Goal: Ask a question

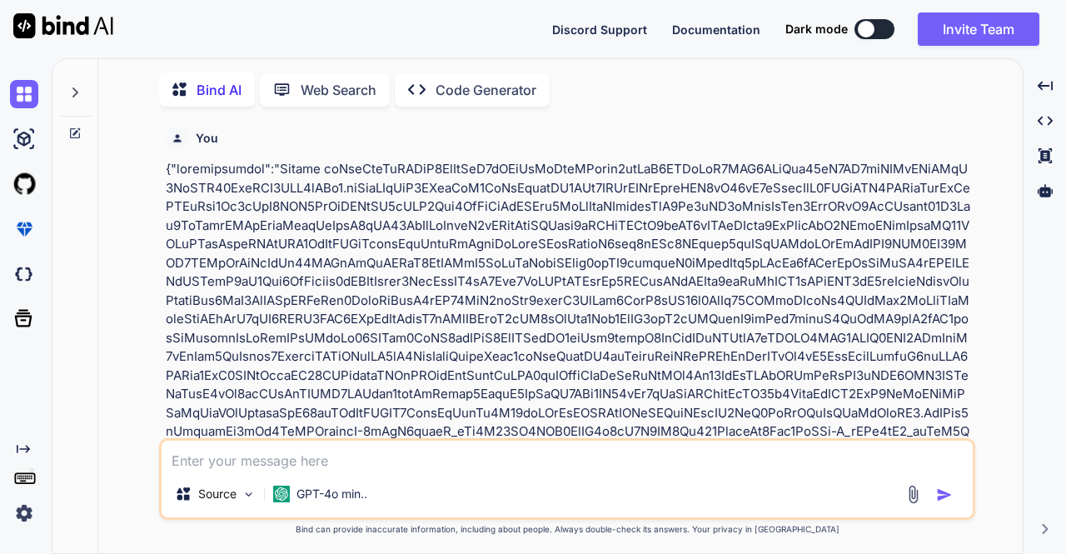
scroll to position [6, 0]
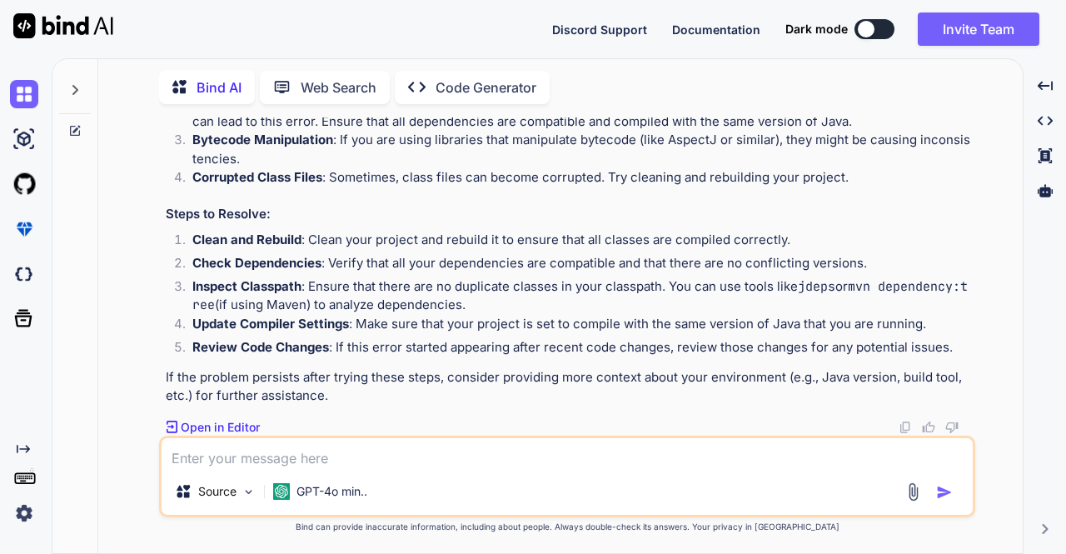
click at [79, 94] on div at bounding box center [75, 85] width 32 height 57
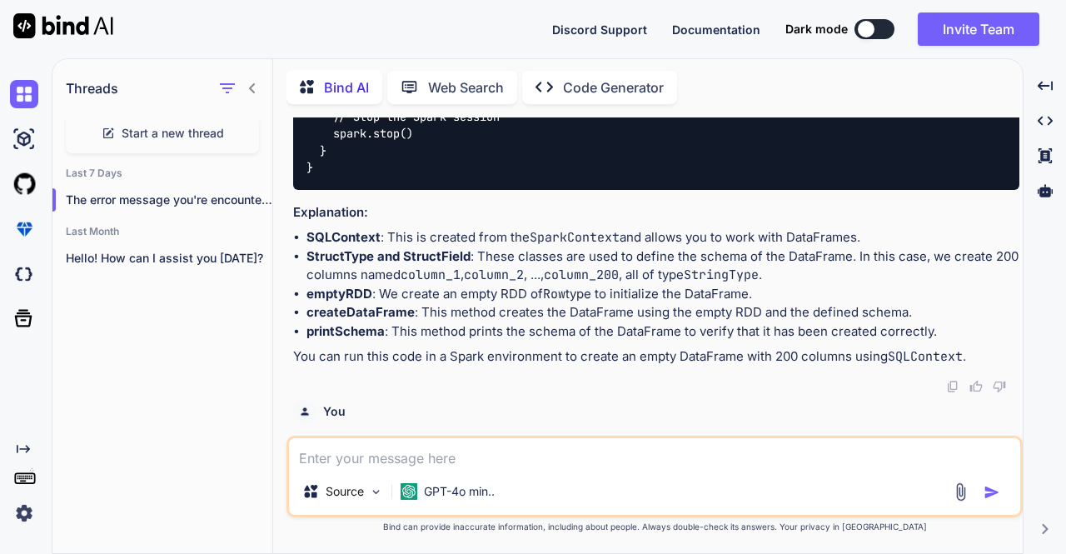
scroll to position [19205, 0]
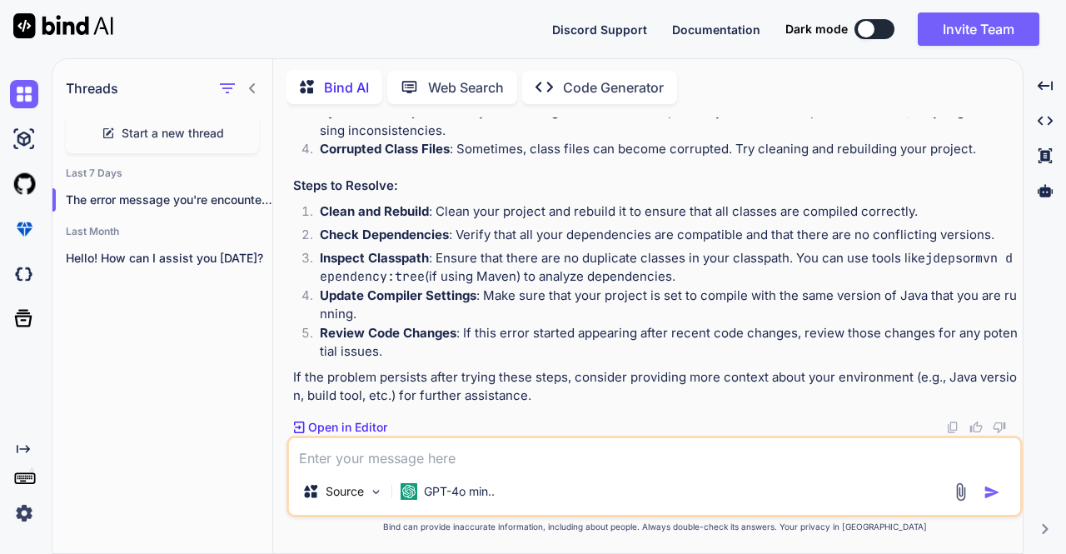
click at [145, 127] on span "Start a new thread" at bounding box center [173, 133] width 102 height 17
type textarea "x"
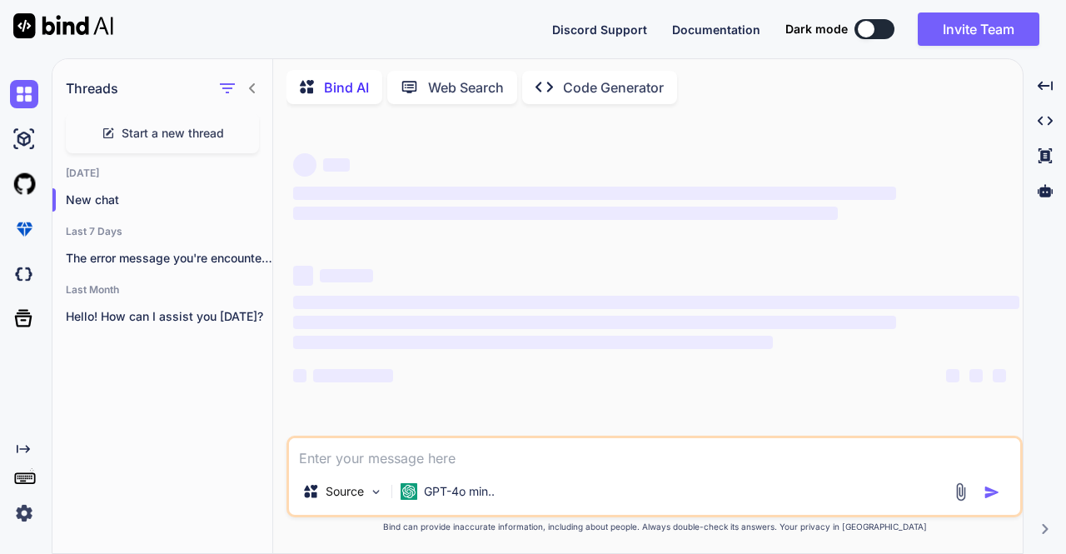
scroll to position [0, 0]
click at [252, 87] on icon at bounding box center [252, 88] width 6 height 10
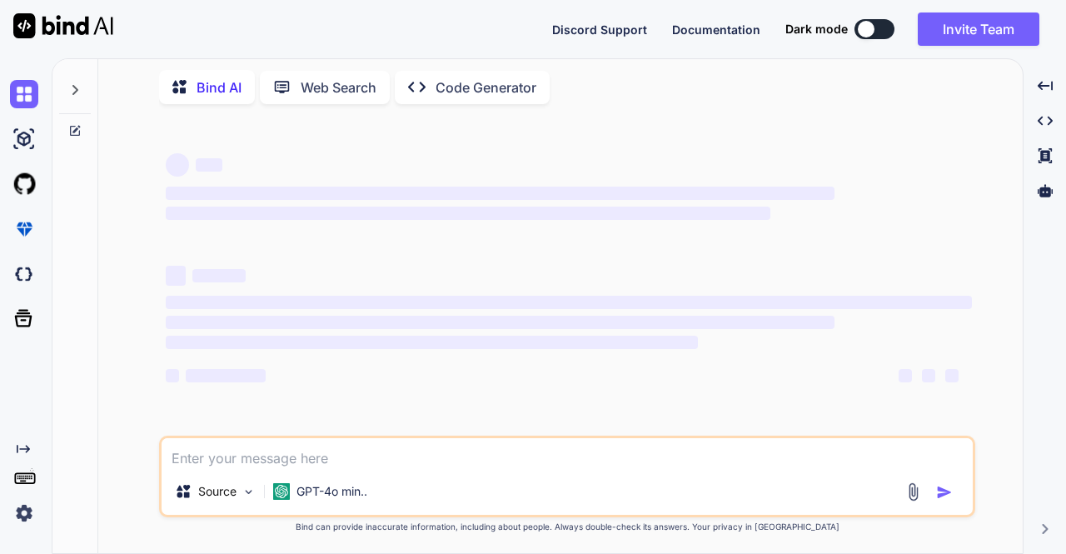
click at [235, 456] on textarea at bounding box center [567, 453] width 811 height 30
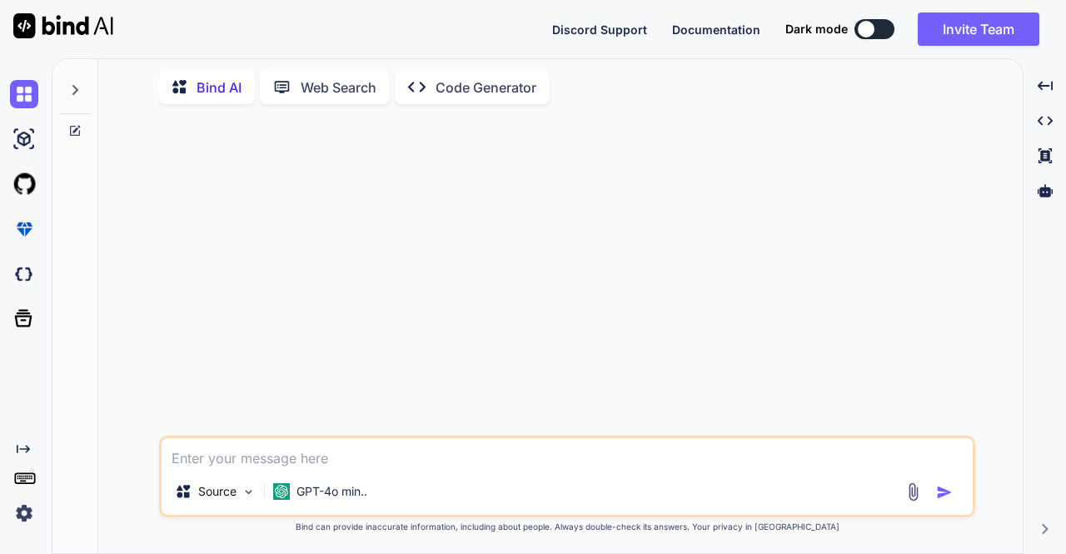
click at [214, 461] on textarea at bounding box center [567, 453] width 811 height 30
paste textarea "16:20:02.465 INFO - in if ++ 16:20:02.465 INFO - Trying to hit rest [DATE] 16:2…"
type textarea "16:20:02.465 INFO - in if ++ 16:20:02.465 INFO - Trying to hit rest [DATE] 16:2…"
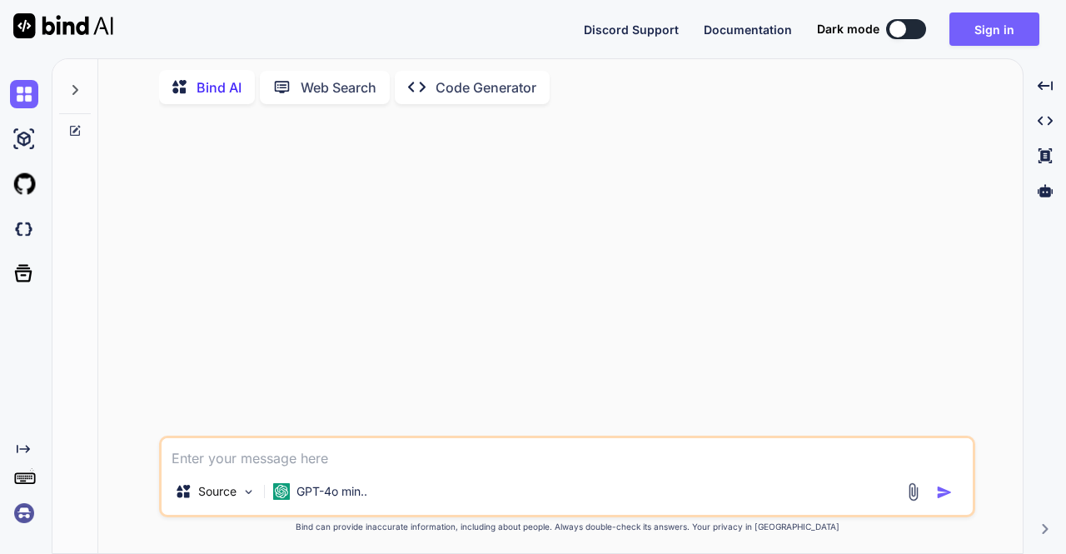
click at [314, 462] on textarea at bounding box center [567, 453] width 811 height 30
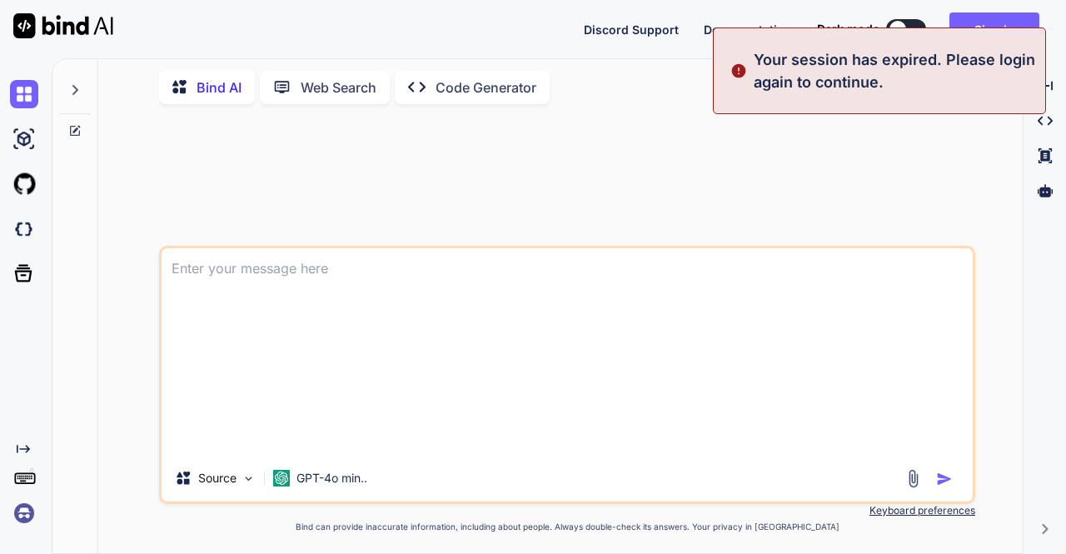
type textarea "16:20:02.465 INFO - in if ++ 16:20:02.465 INFO - Trying to hit rest [DATE] 16:2…"
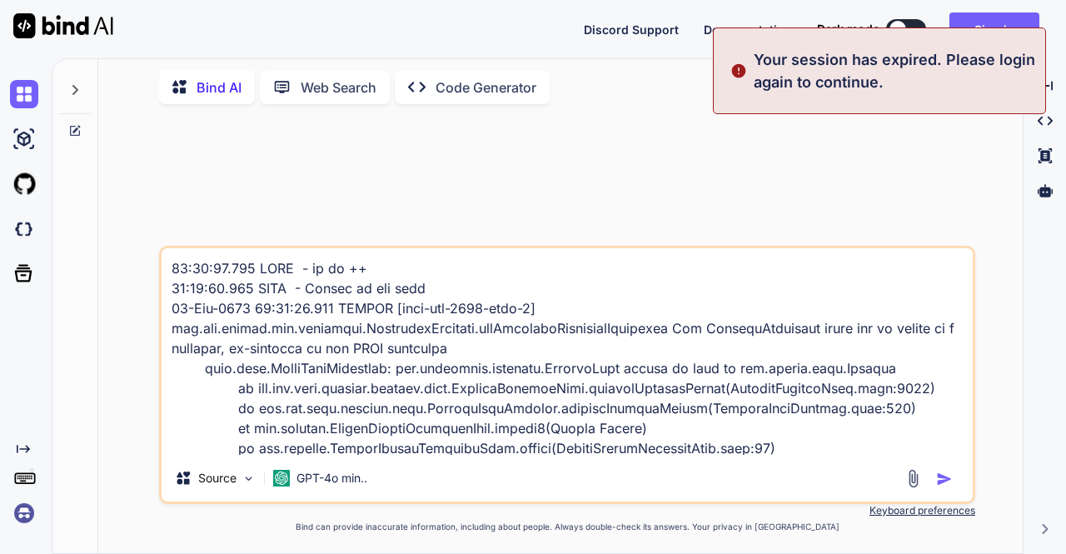
click at [750, 177] on div at bounding box center [568, 181] width 813 height 128
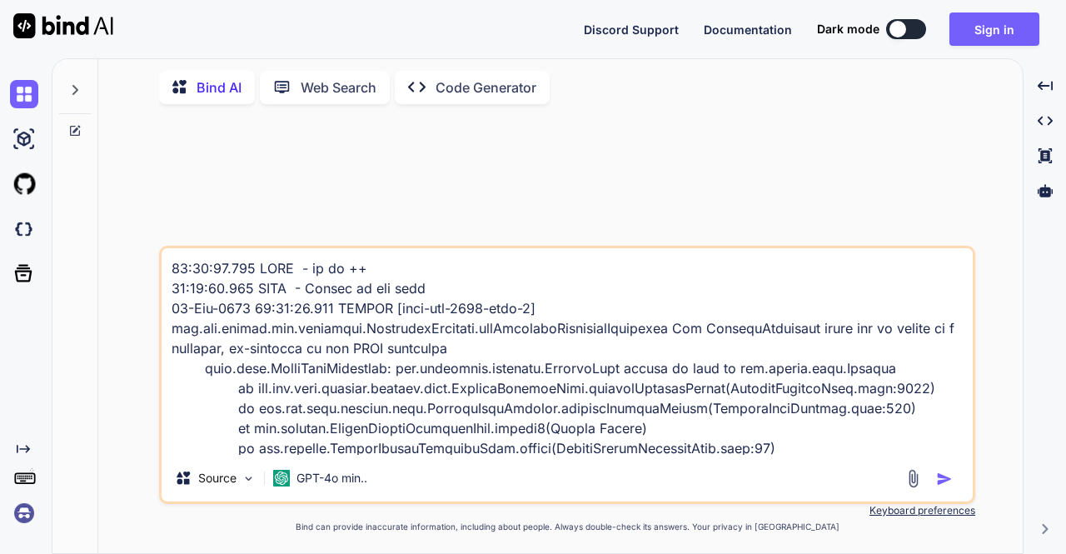
click at [386, 210] on div at bounding box center [568, 181] width 813 height 128
